Goal: Task Accomplishment & Management: Complete application form

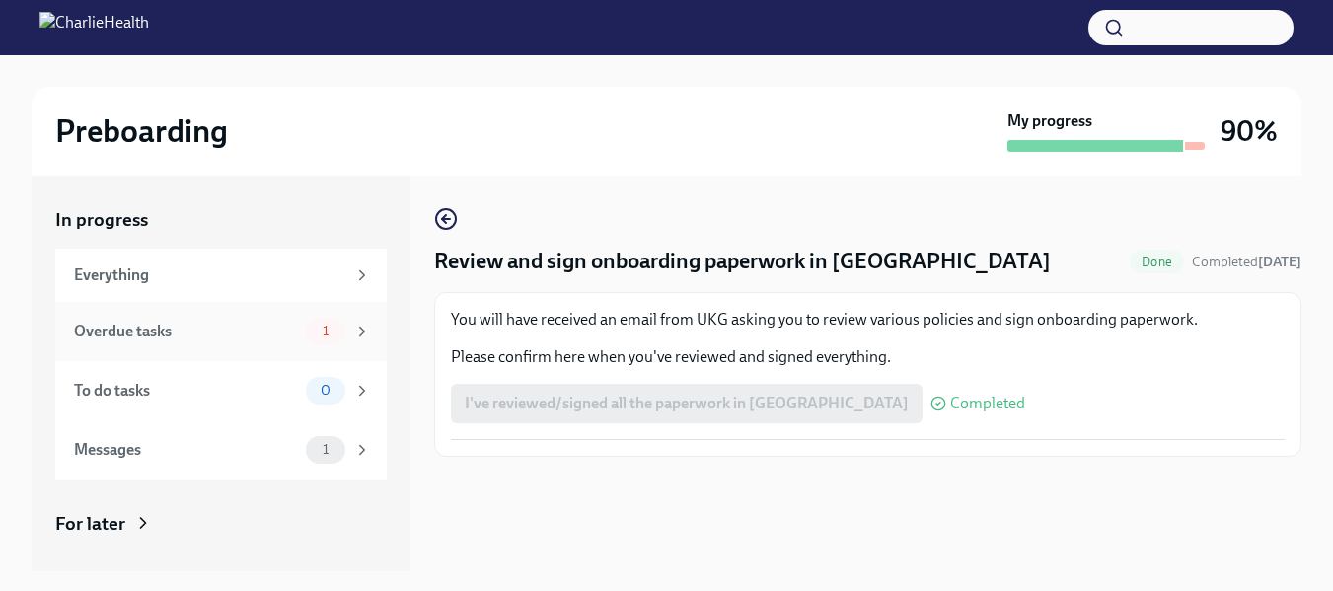
click at [180, 331] on div "Overdue tasks" at bounding box center [186, 332] width 224 height 22
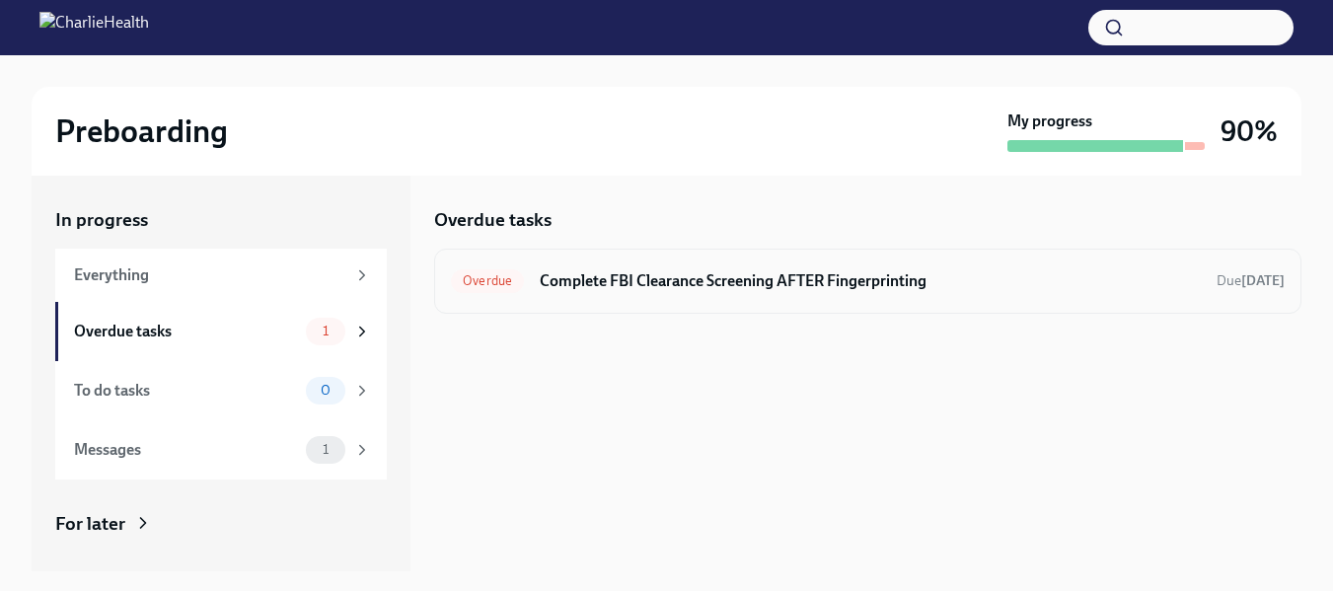
click at [917, 265] on div "Overdue Complete FBI Clearance Screening AFTER Fingerprinting Due [DATE]" at bounding box center [867, 281] width 833 height 32
